Goal: Information Seeking & Learning: Learn about a topic

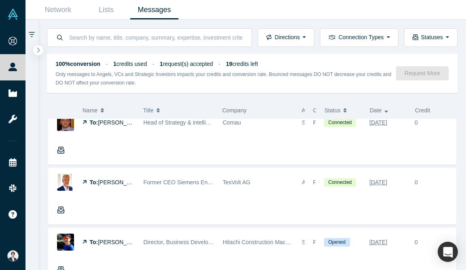
scroll to position [564, 0]
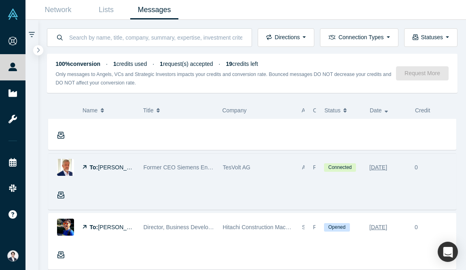
click at [135, 168] on div "To: [PERSON_NAME]" at bounding box center [94, 168] width 91 height 28
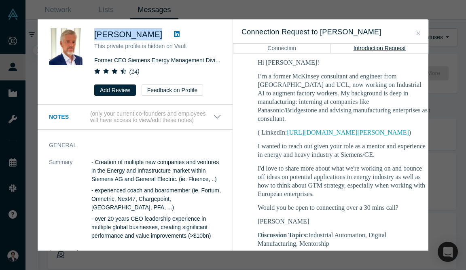
drag, startPoint x: 144, startPoint y: 36, endPoint x: 92, endPoint y: 37, distance: 51.8
click at [92, 37] on div "[PERSON_NAME] This private profile is hidden on Vault Former CEO Siemens Energy…" at bounding box center [136, 62] width 175 height 68
copy span "[PERSON_NAME]"
click at [157, 195] on p "- experienced coach and boardmember (ie. Fortum, Omnetric, Next47, Chargepoint,…" at bounding box center [156, 199] width 130 height 25
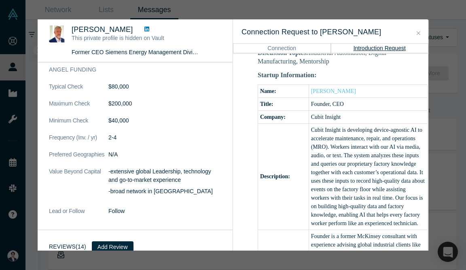
scroll to position [297, 0]
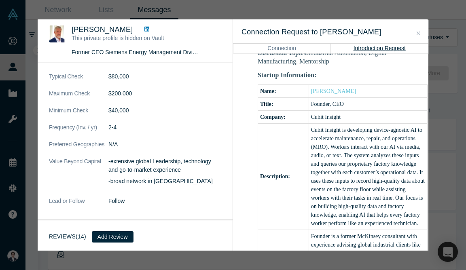
click at [105, 32] on span "[PERSON_NAME]" at bounding box center [103, 29] width 62 height 8
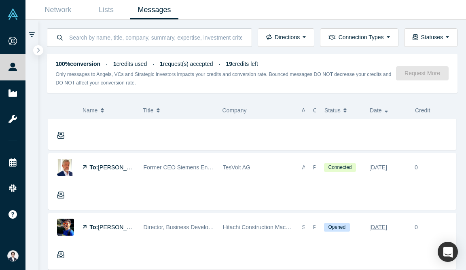
click at [28, 44] on div "[PERSON_NAME] This private profile is hidden on Vault Former CEO Siemens Energy…" at bounding box center [233, 135] width 466 height 270
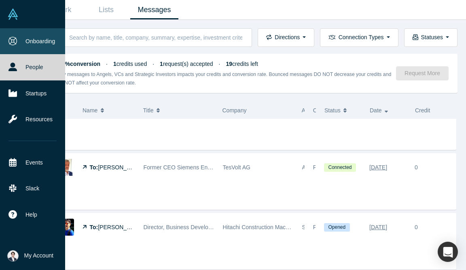
click at [5, 43] on link "Onboarding" at bounding box center [32, 41] width 65 height 26
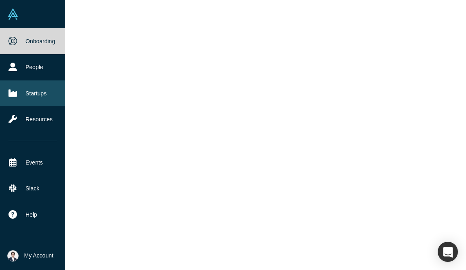
click at [28, 94] on link "Startups" at bounding box center [32, 94] width 65 height 26
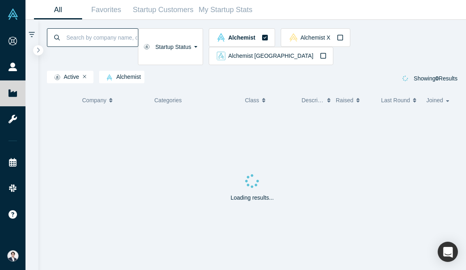
click at [110, 44] on input at bounding box center [102, 37] width 72 height 19
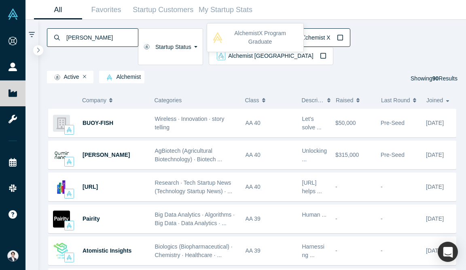
click at [331, 35] on span "Alchemist X" at bounding box center [316, 38] width 30 height 6
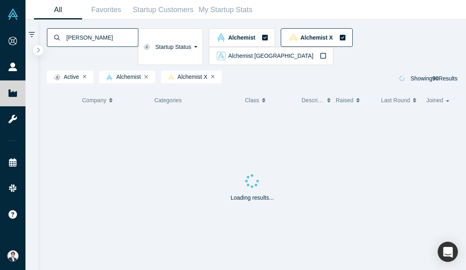
click at [328, 33] on div "Alchemist X" at bounding box center [317, 37] width 58 height 8
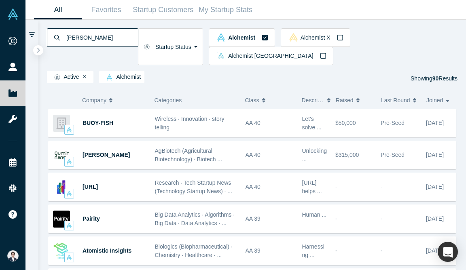
click at [104, 39] on input "[PERSON_NAME]" at bounding box center [102, 37] width 72 height 19
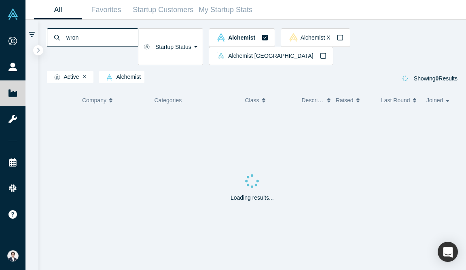
type input "wron"
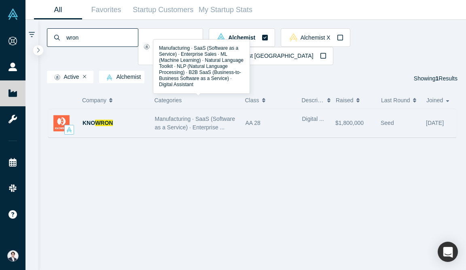
click at [170, 116] on span "Manufacturing · SaaS (Software as a Service) · Enterprise ..." at bounding box center [195, 123] width 80 height 15
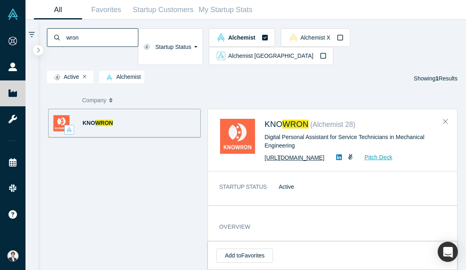
click at [324, 155] on link "[URL][DOMAIN_NAME]" at bounding box center [295, 158] width 60 height 6
click at [378, 153] on link "Pitch Deck" at bounding box center [374, 157] width 37 height 9
click at [441, 115] on button "Close" at bounding box center [445, 121] width 12 height 13
